Goal: Task Accomplishment & Management: Manage account settings

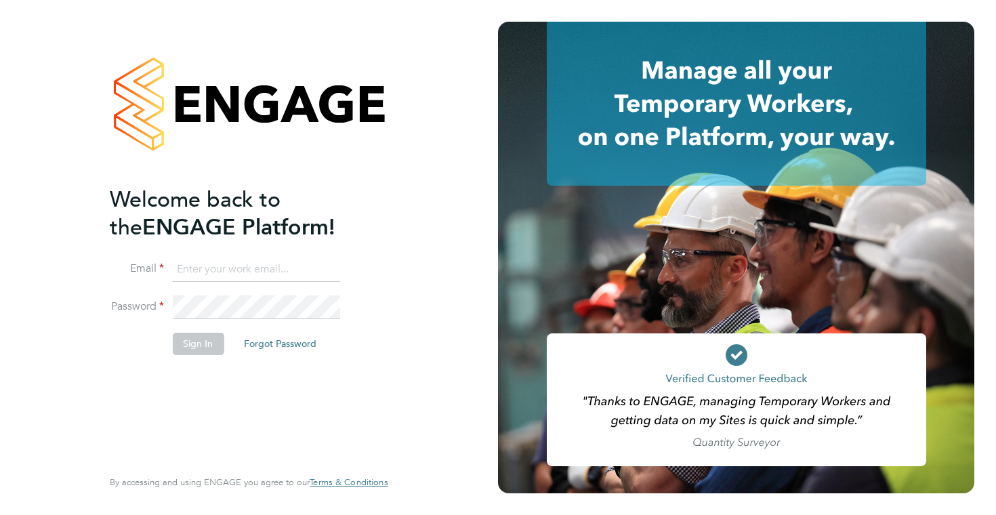
click at [251, 266] on input at bounding box center [255, 270] width 167 height 24
type input "e"
type input "[PERSON_NAME][EMAIL_ADDRESS][DOMAIN_NAME]"
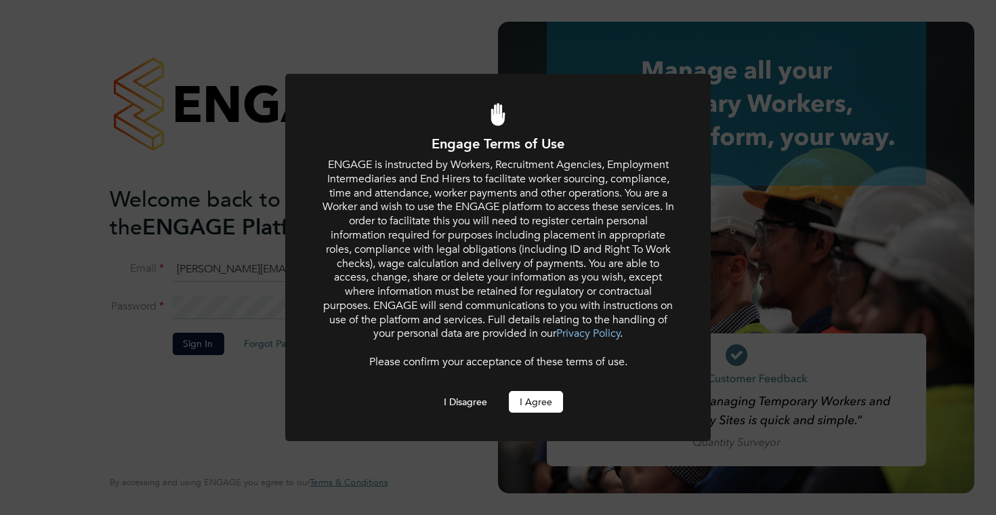
click at [531, 398] on button "I Agree" at bounding box center [536, 402] width 54 height 22
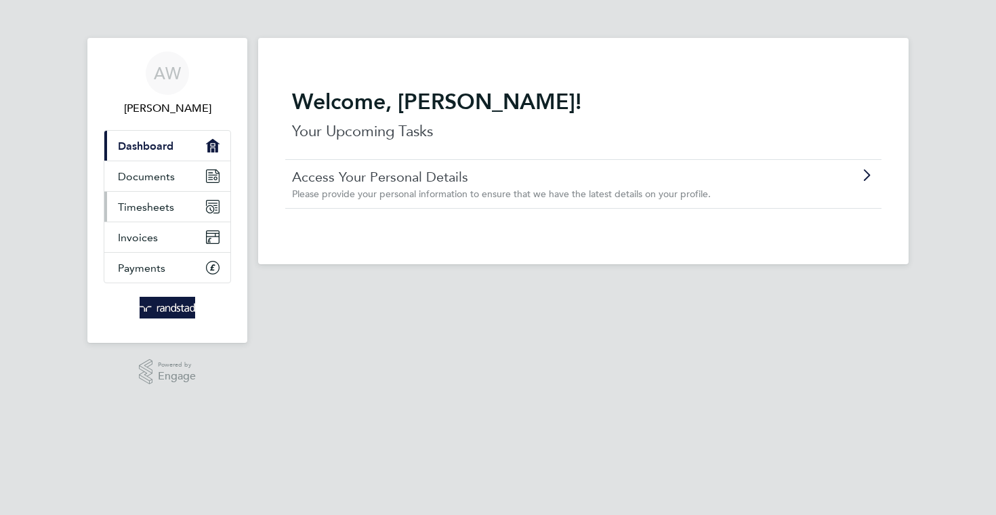
click at [159, 201] on span "Timesheets" at bounding box center [146, 207] width 56 height 13
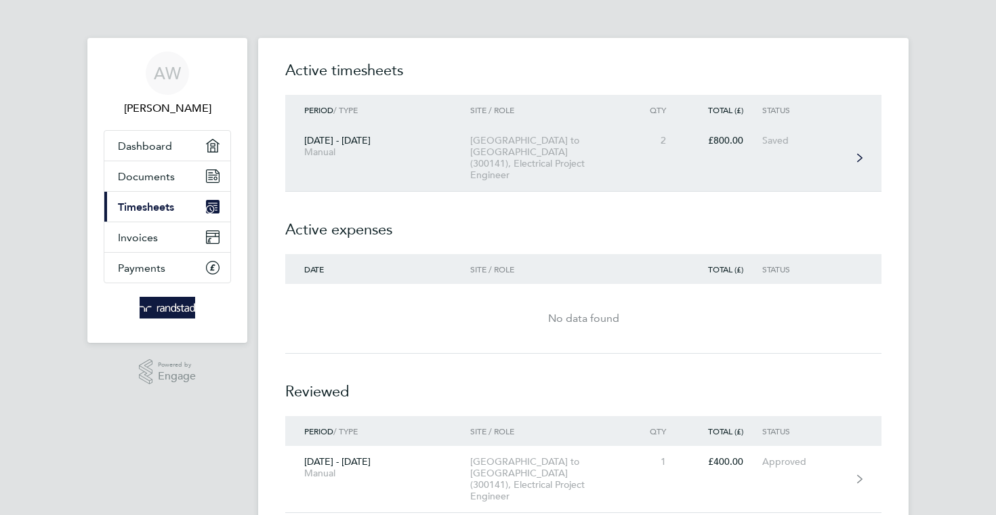
click at [596, 148] on div "Colwyn Bay to Bangor (300141), Electrical Project Engineer" at bounding box center [547, 158] width 155 height 46
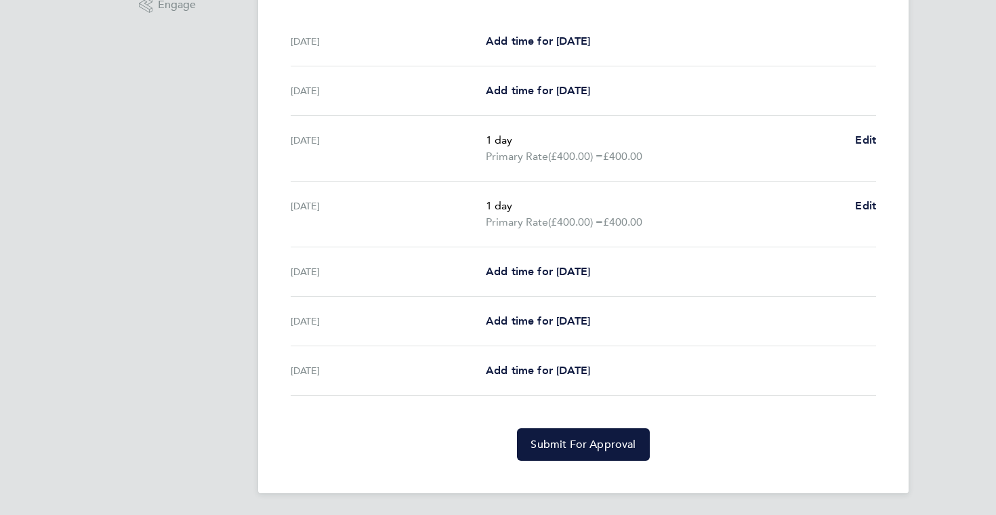
scroll to position [372, 0]
click at [556, 443] on span "Submit For Approval" at bounding box center [583, 445] width 105 height 14
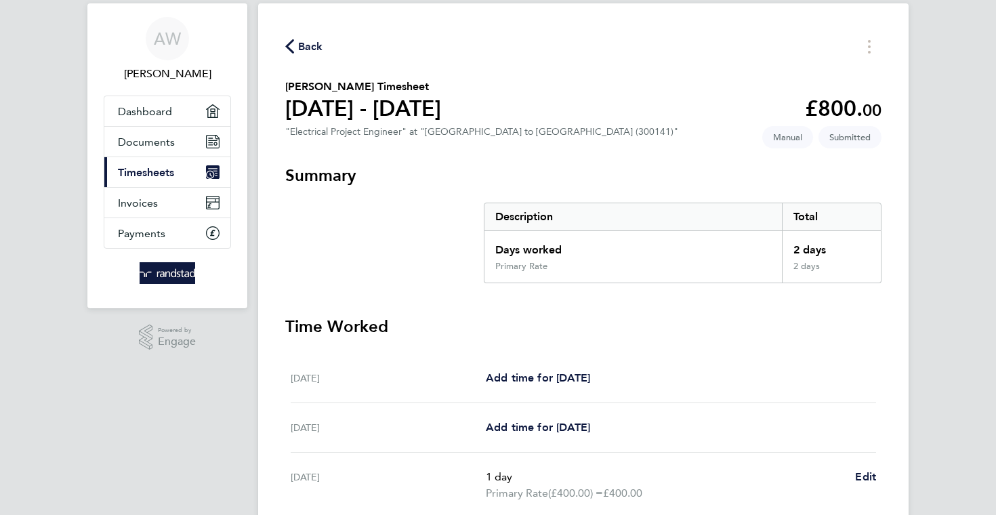
scroll to position [0, 0]
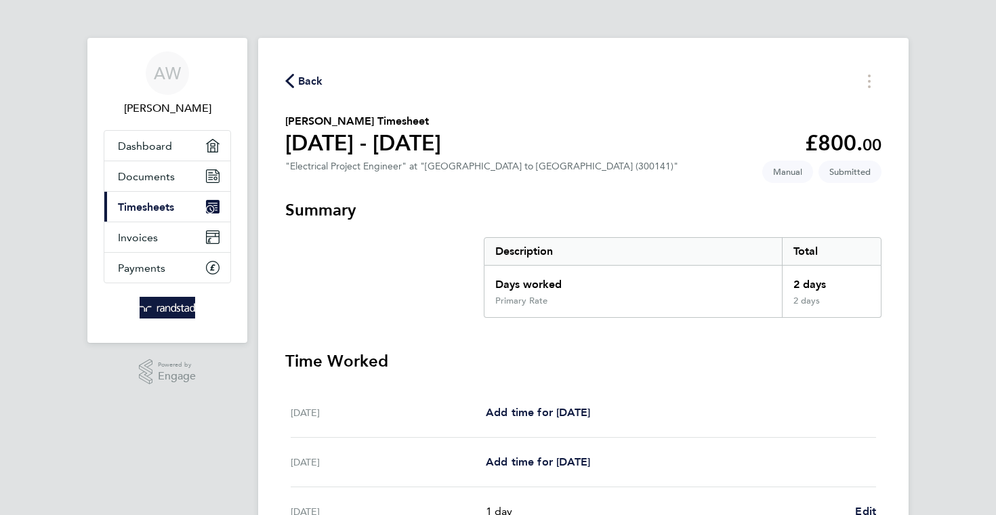
click at [300, 70] on div "Back Andrew Warren's Timesheet 20 - 26 Sept 2025 £800. 00 "Electrical Project E…" at bounding box center [583, 419] width 651 height 762
click at [300, 78] on span "Back" at bounding box center [310, 81] width 25 height 16
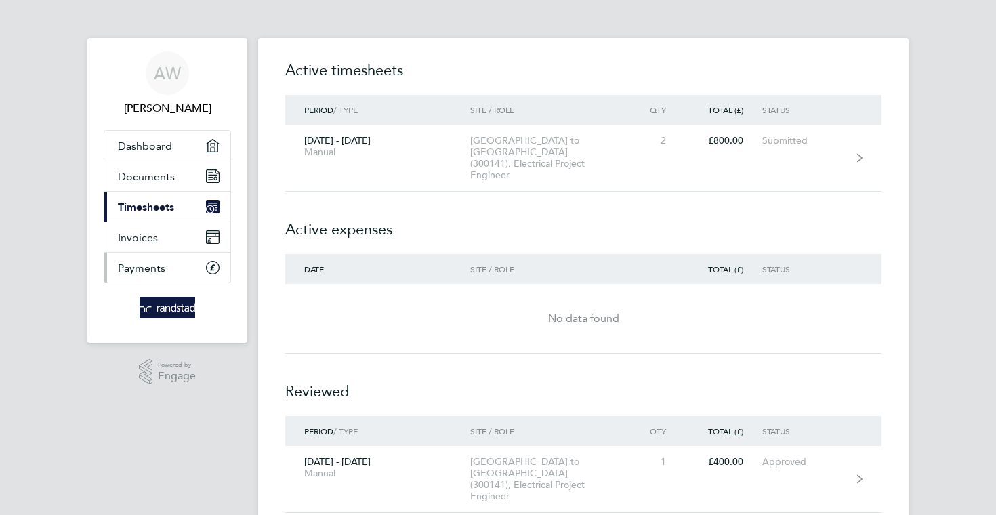
click at [137, 267] on span "Payments" at bounding box center [141, 268] width 47 height 13
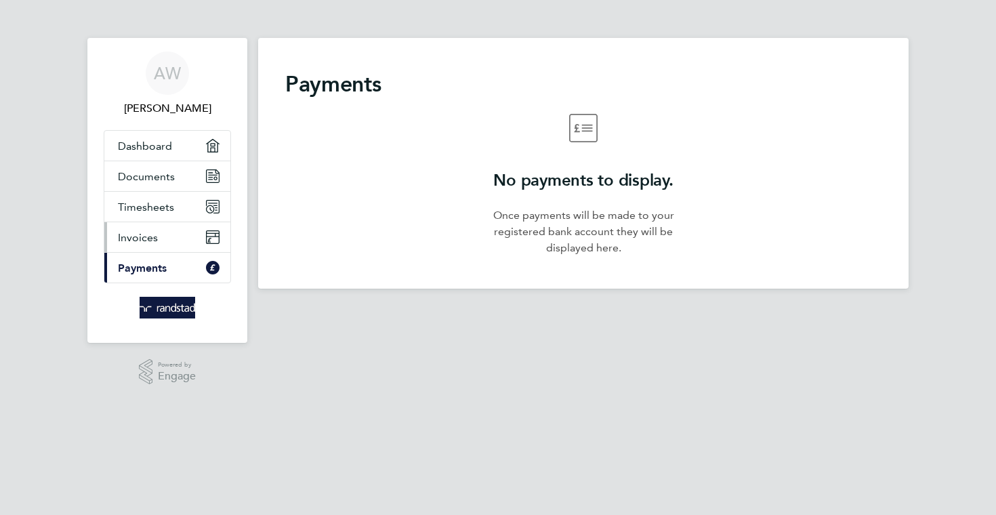
click at [145, 245] on link "Invoices" at bounding box center [167, 237] width 126 height 30
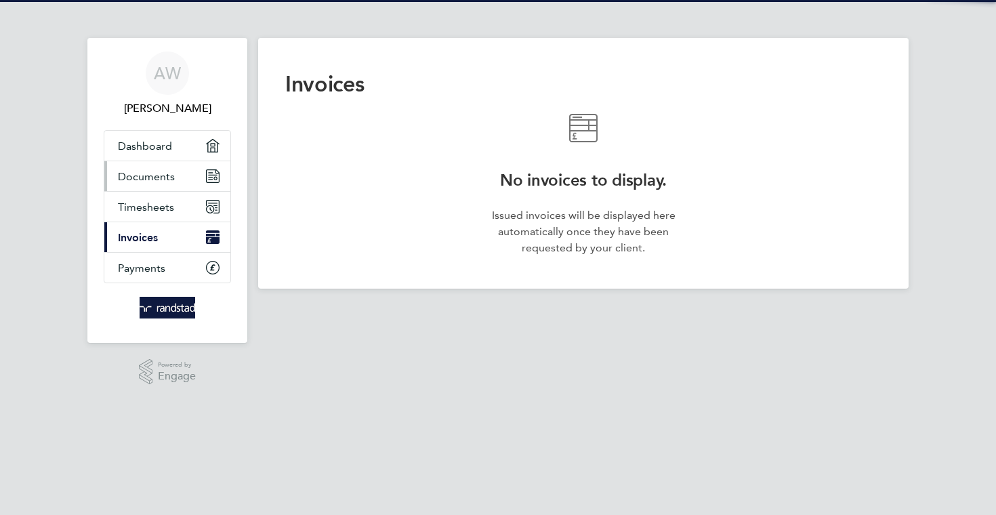
click at [146, 184] on link "Documents" at bounding box center [167, 176] width 126 height 30
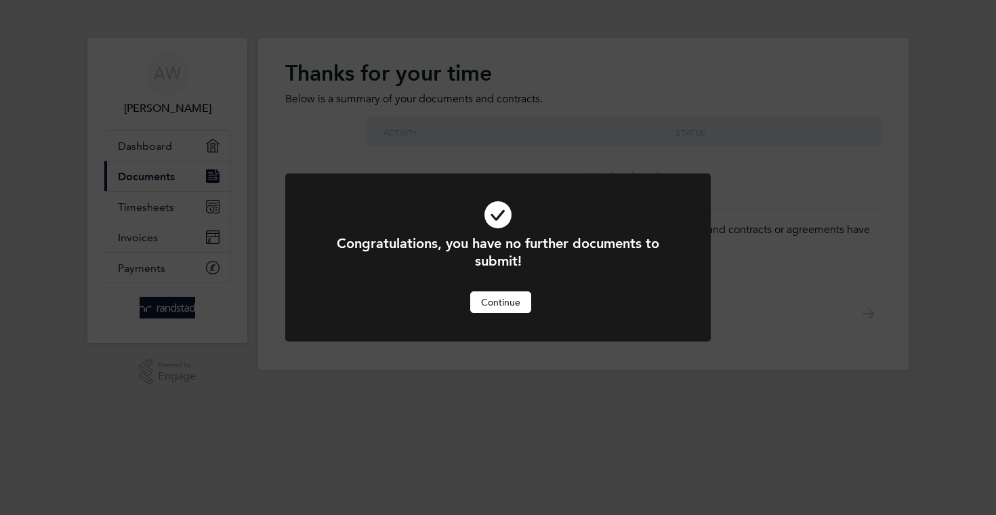
click at [498, 300] on button "Continue" at bounding box center [500, 302] width 61 height 22
